Goal: Task Accomplishment & Management: Manage account settings

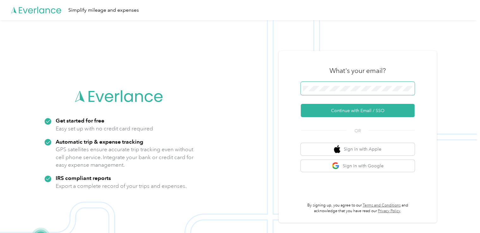
click at [353, 85] on span at bounding box center [358, 88] width 114 height 13
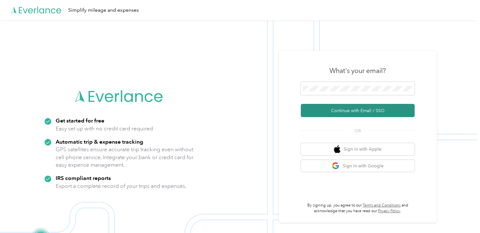
click at [348, 109] on button "Continue with Email / SSO" at bounding box center [358, 110] width 114 height 13
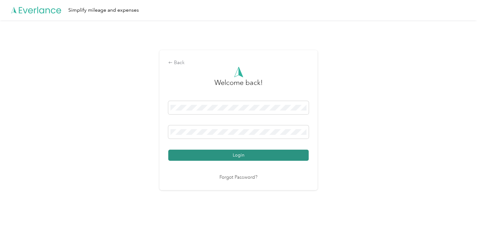
click at [244, 154] on button "Login" at bounding box center [238, 155] width 140 height 11
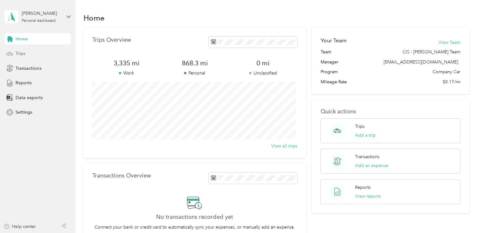
click at [21, 55] on span "Trips" at bounding box center [20, 53] width 10 height 7
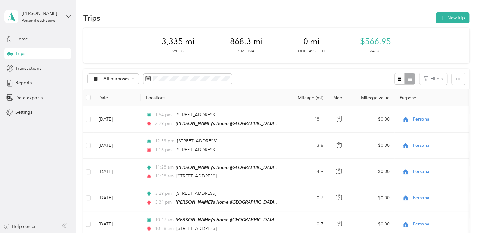
click at [36, 52] on div "Trips" at bounding box center [37, 53] width 66 height 11
click at [131, 80] on div "All purposes" at bounding box center [113, 79] width 51 height 11
click at [123, 112] on span "Holstein Group" at bounding box center [119, 110] width 32 height 7
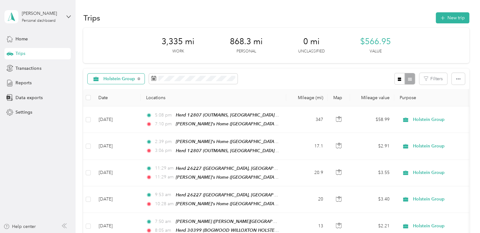
click at [134, 79] on span "Holstein Group" at bounding box center [119, 79] width 32 height 4
click at [125, 89] on span "All purposes" at bounding box center [123, 86] width 40 height 7
